Goal: Navigation & Orientation: Find specific page/section

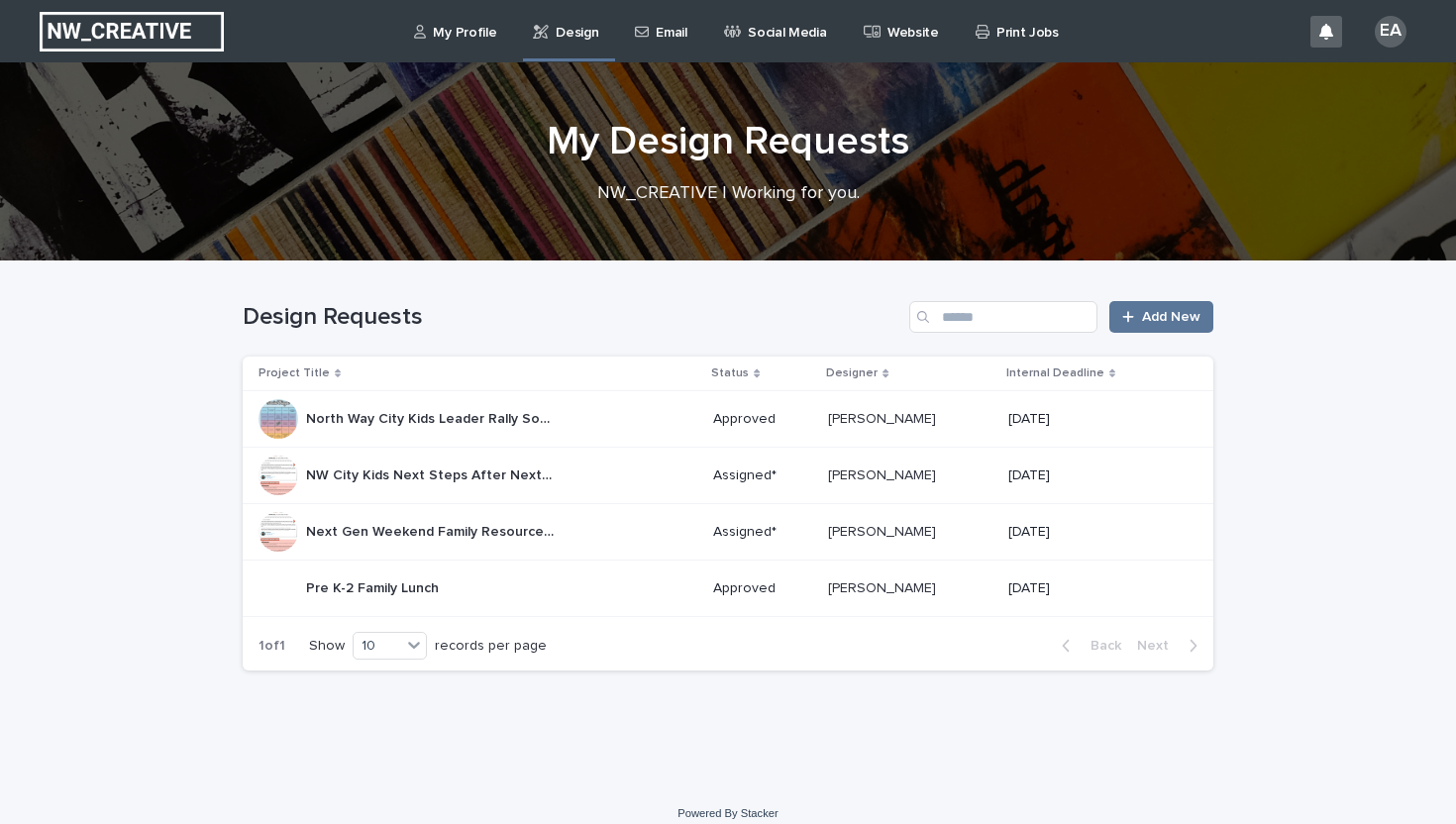
click at [873, 30] on div "Website" at bounding box center [905, 21] width 86 height 42
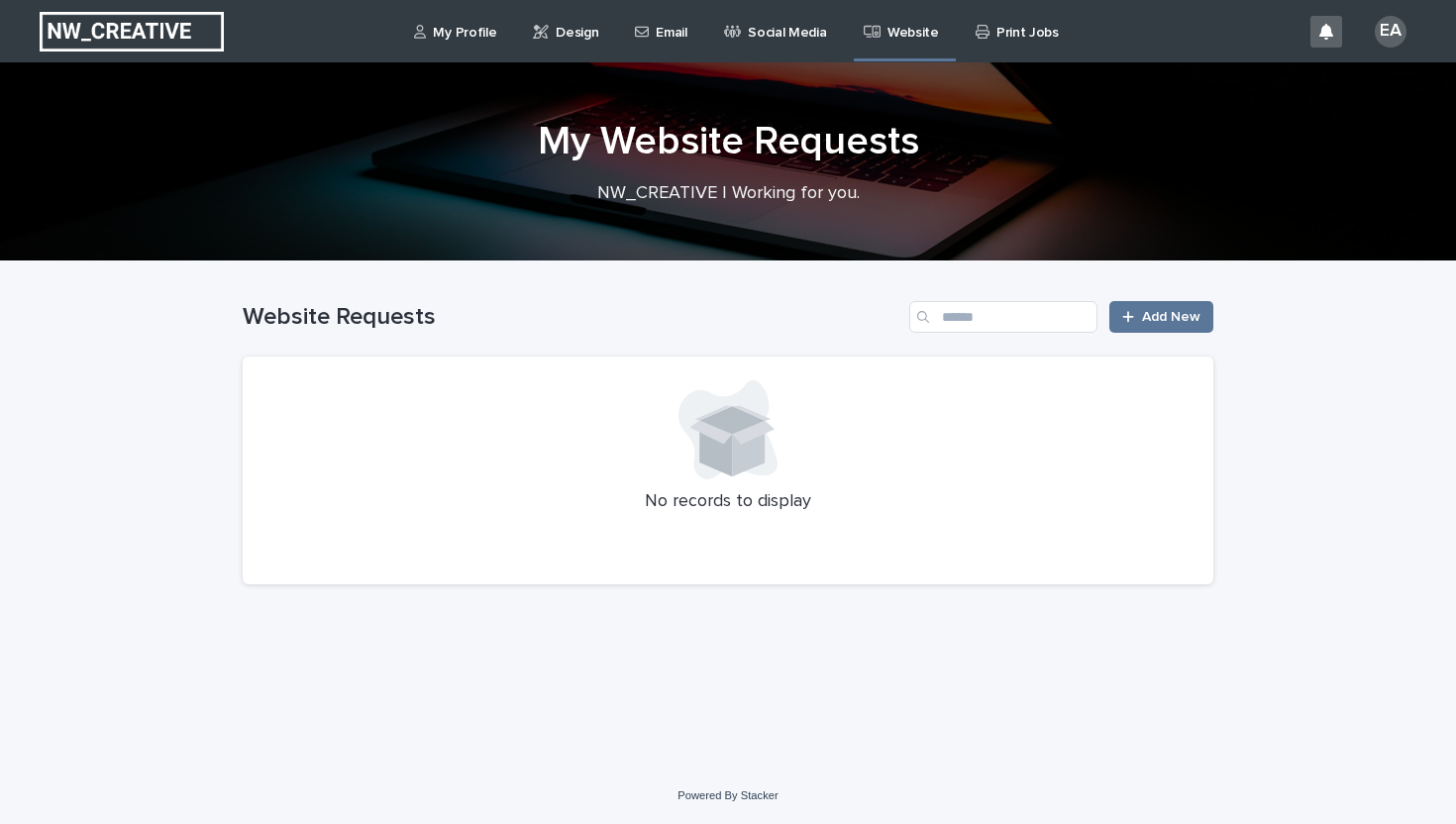
click at [801, 33] on p "Social Media" at bounding box center [787, 21] width 78 height 42
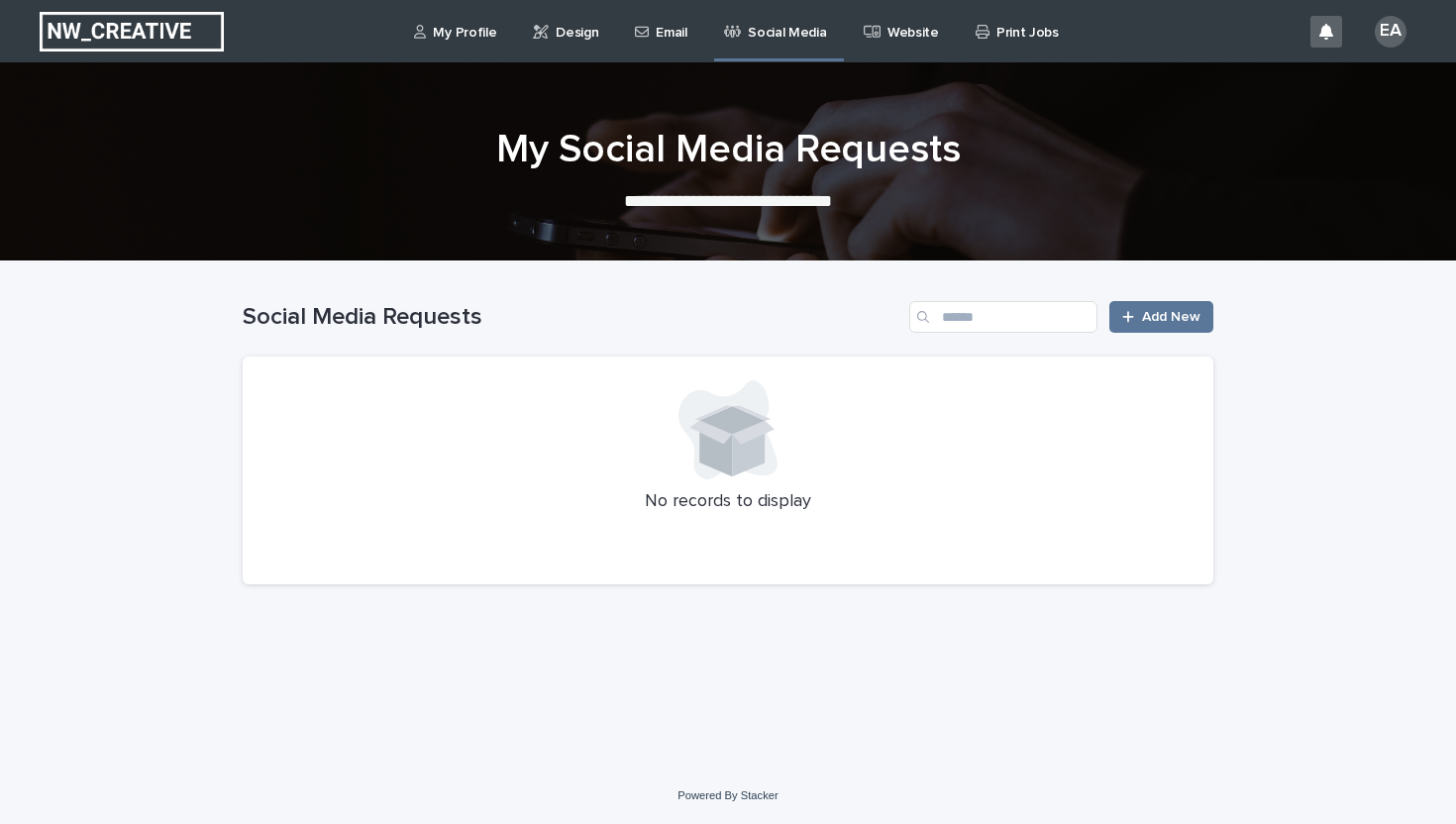
click at [1021, 32] on p "Print Jobs" at bounding box center [1027, 21] width 62 height 42
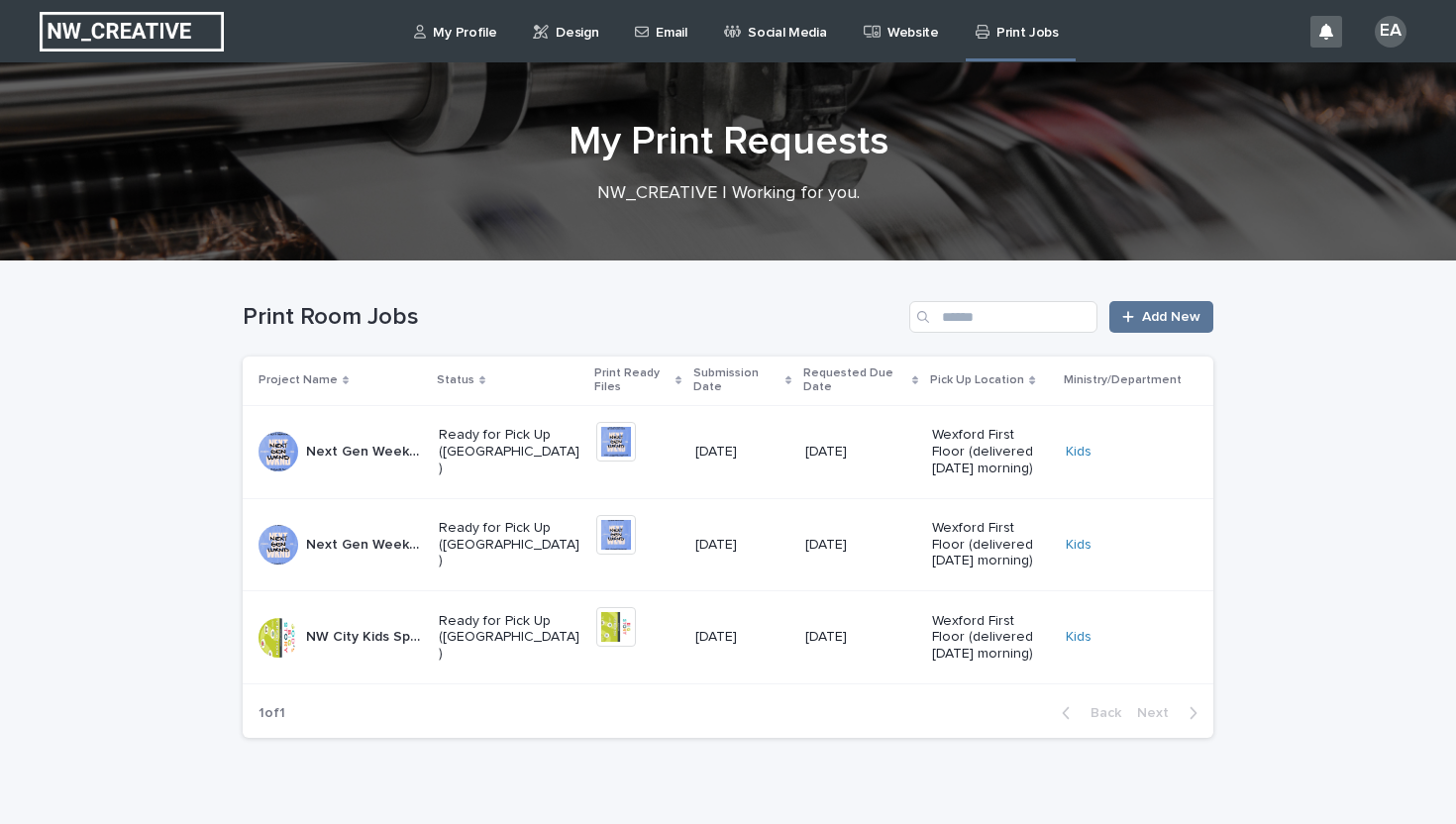
click at [909, 47] on link "Website" at bounding box center [905, 30] width 86 height 61
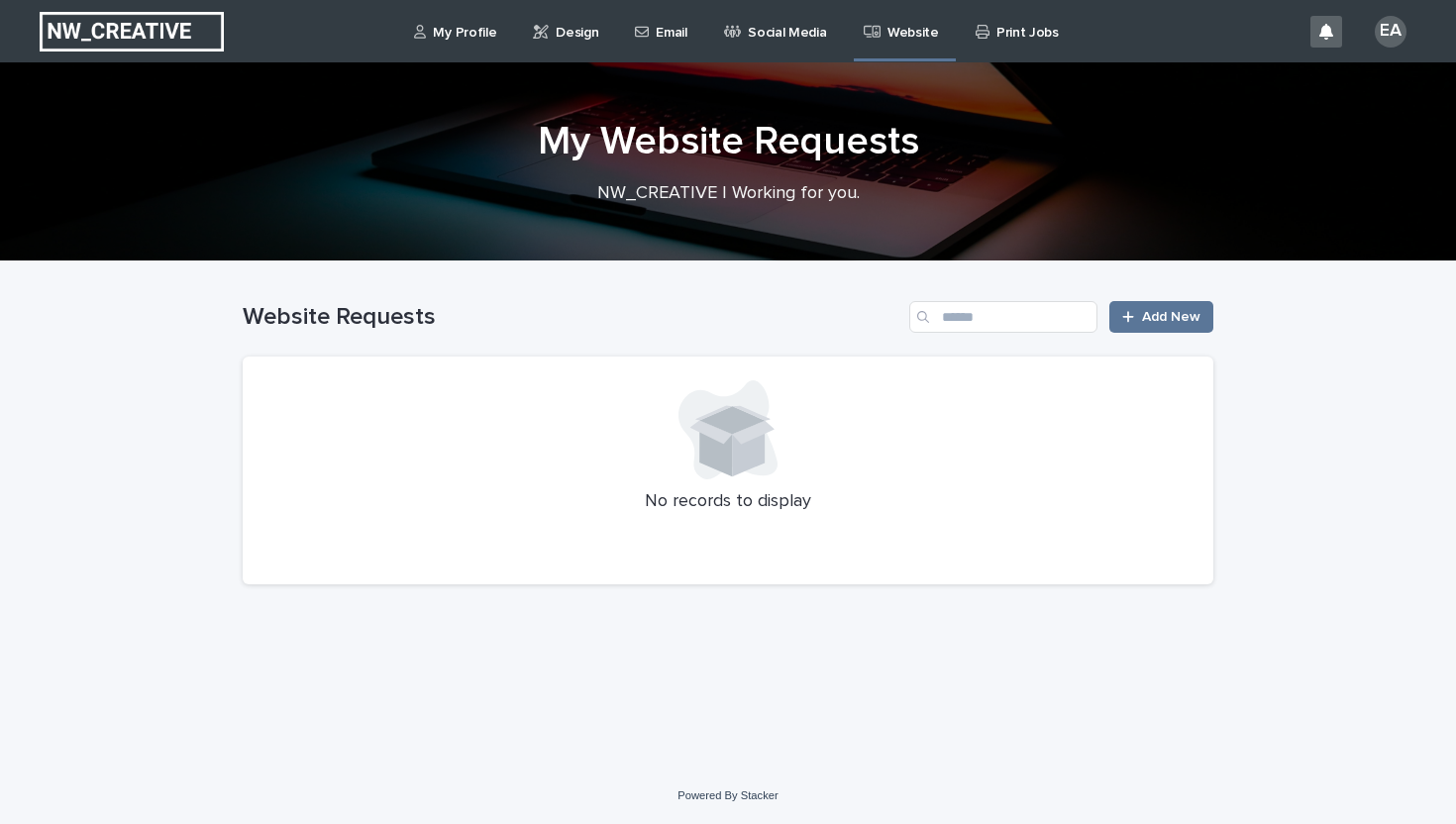
click at [793, 33] on p "Social Media" at bounding box center [787, 21] width 78 height 42
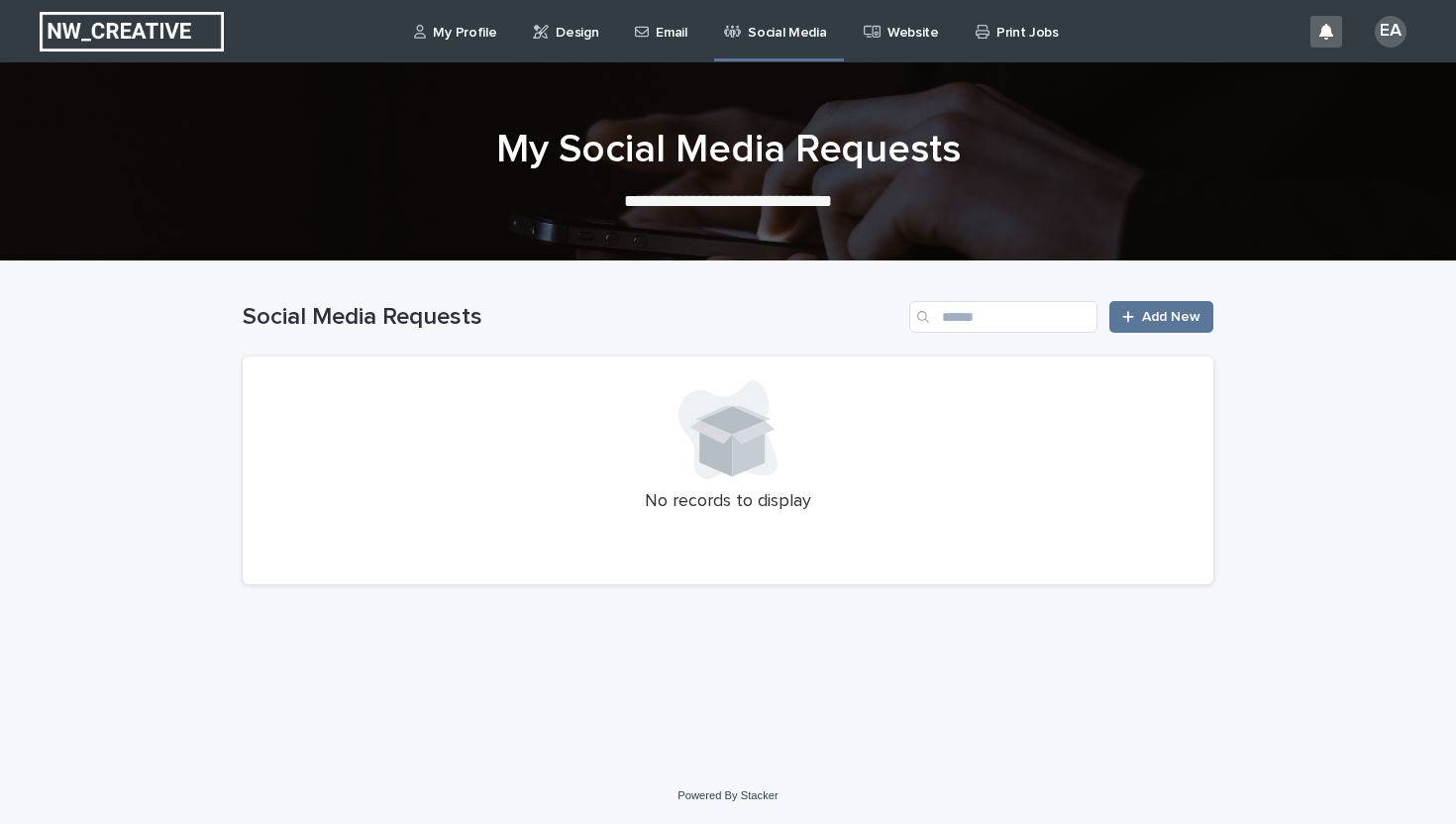
click at [625, 38] on div "Email" at bounding box center [664, 30] width 78 height 61
click at [670, 37] on p "Email" at bounding box center [671, 21] width 31 height 42
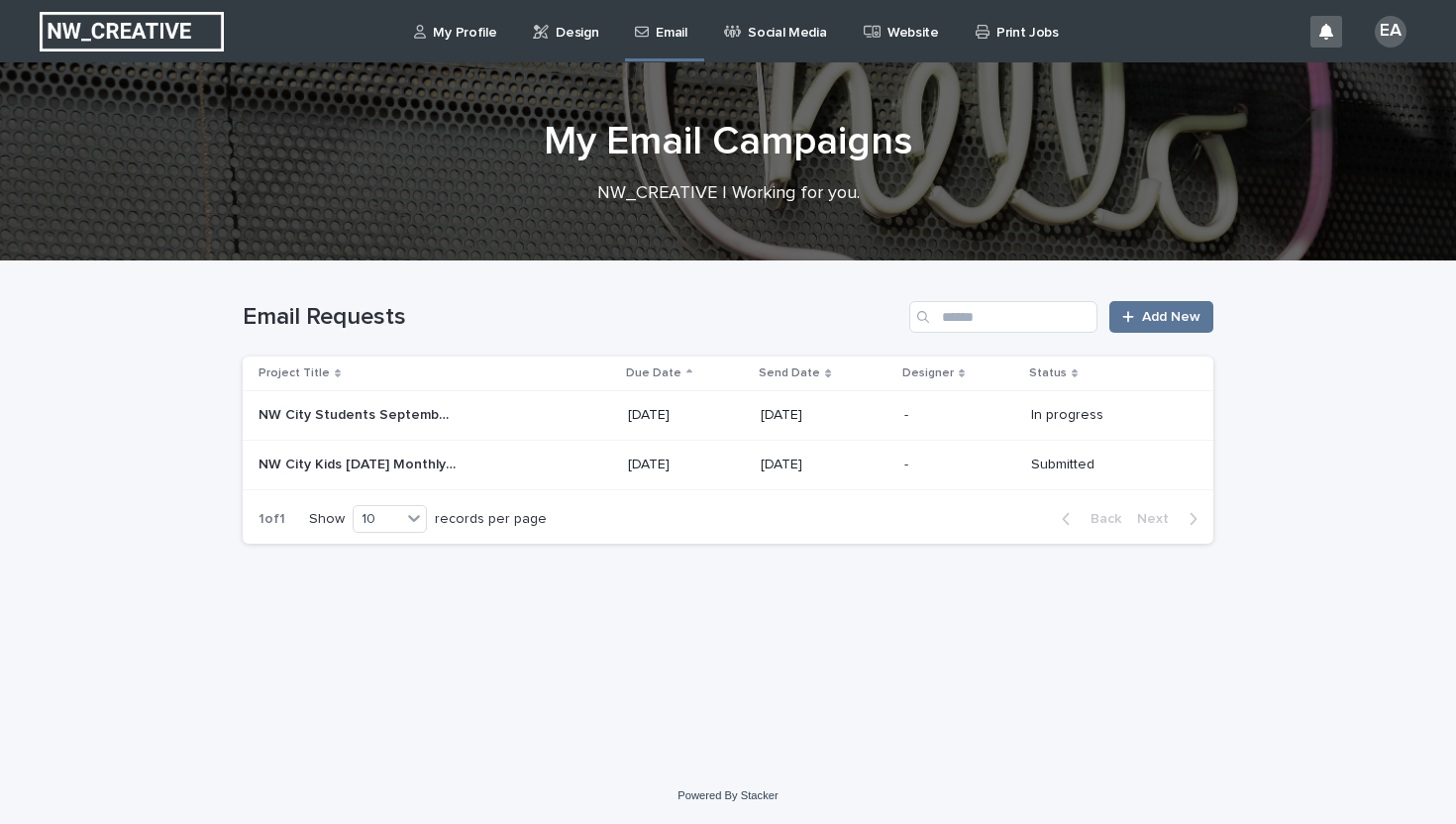
click at [662, 151] on h1 "My Email Campaigns" at bounding box center [728, 142] width 971 height 48
